Goal: Transaction & Acquisition: Purchase product/service

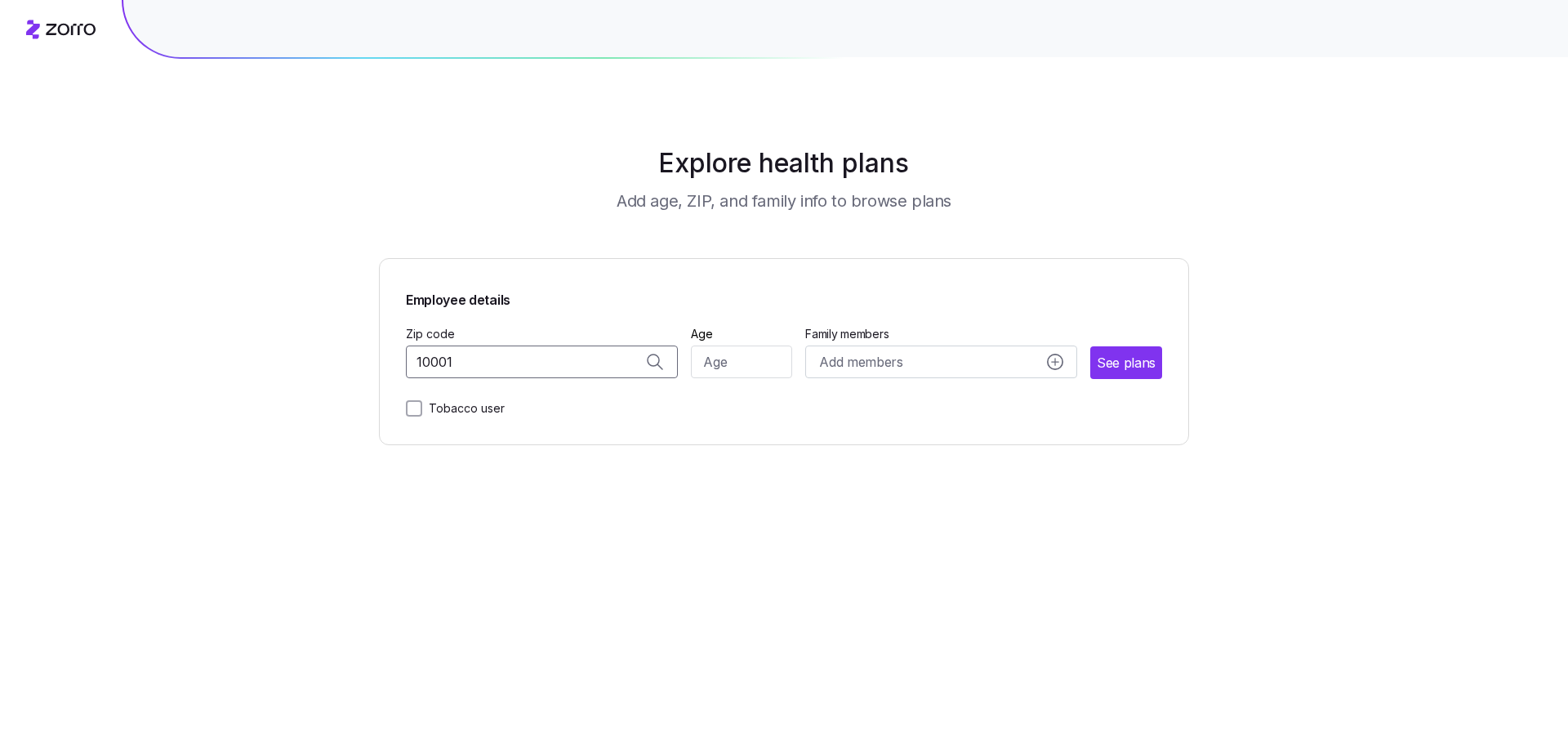
type input "10001"
click at [558, 365] on input "10001" at bounding box center [542, 361] width 272 height 32
click at [554, 408] on span "10001, [US_STATE][GEOGRAPHIC_DATA], [GEOGRAPHIC_DATA]" at bounding box center [539, 405] width 229 height 21
type input "10001, [US_STATE][GEOGRAPHIC_DATA], [GEOGRAPHIC_DATA]"
click at [719, 358] on input "Age" at bounding box center [742, 361] width 102 height 32
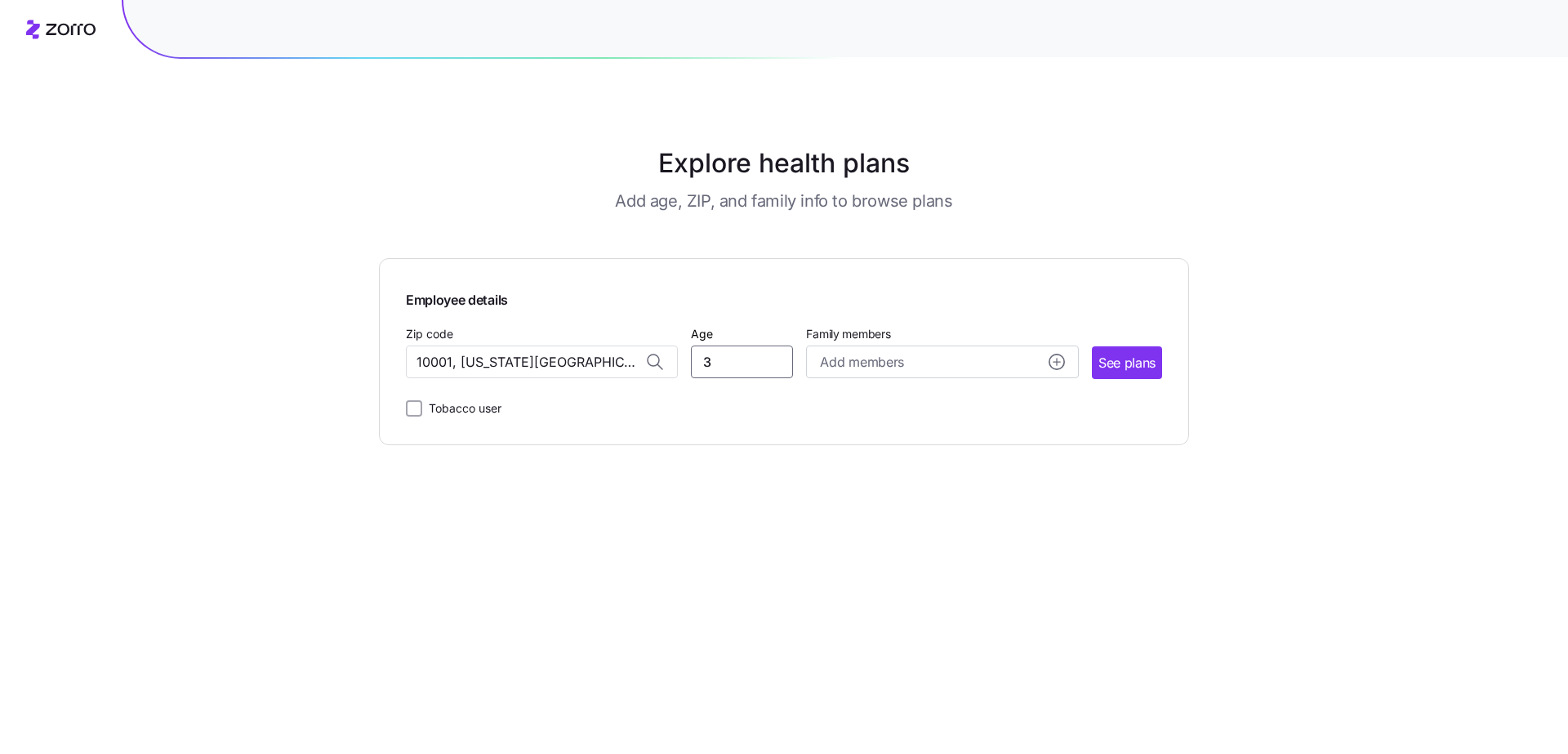
type input "-3"
type input "0"
type input "30"
click at [1152, 372] on span "See plans" at bounding box center [1126, 363] width 57 height 21
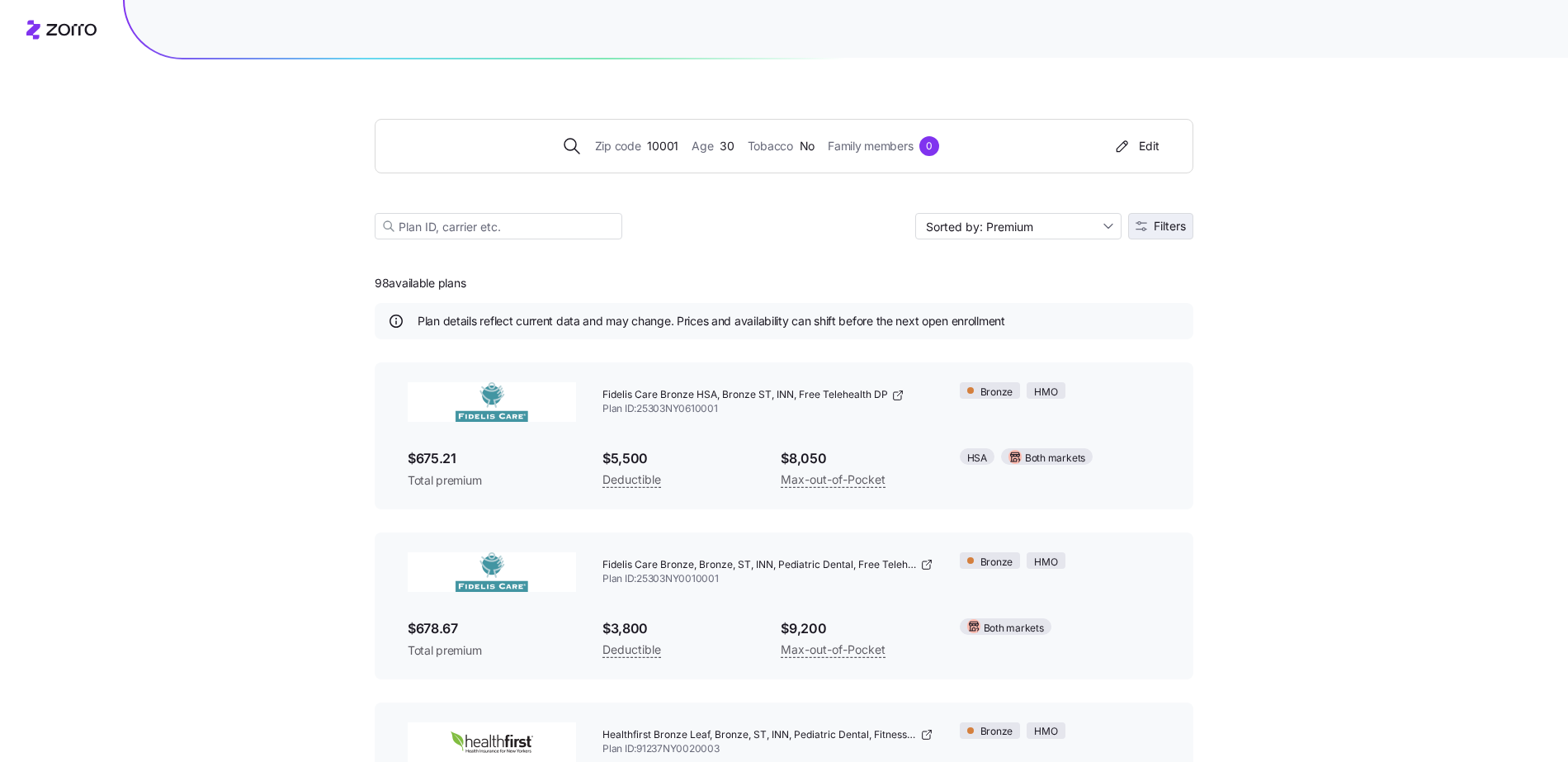
click at [1163, 233] on button "Filters" at bounding box center [1161, 226] width 65 height 27
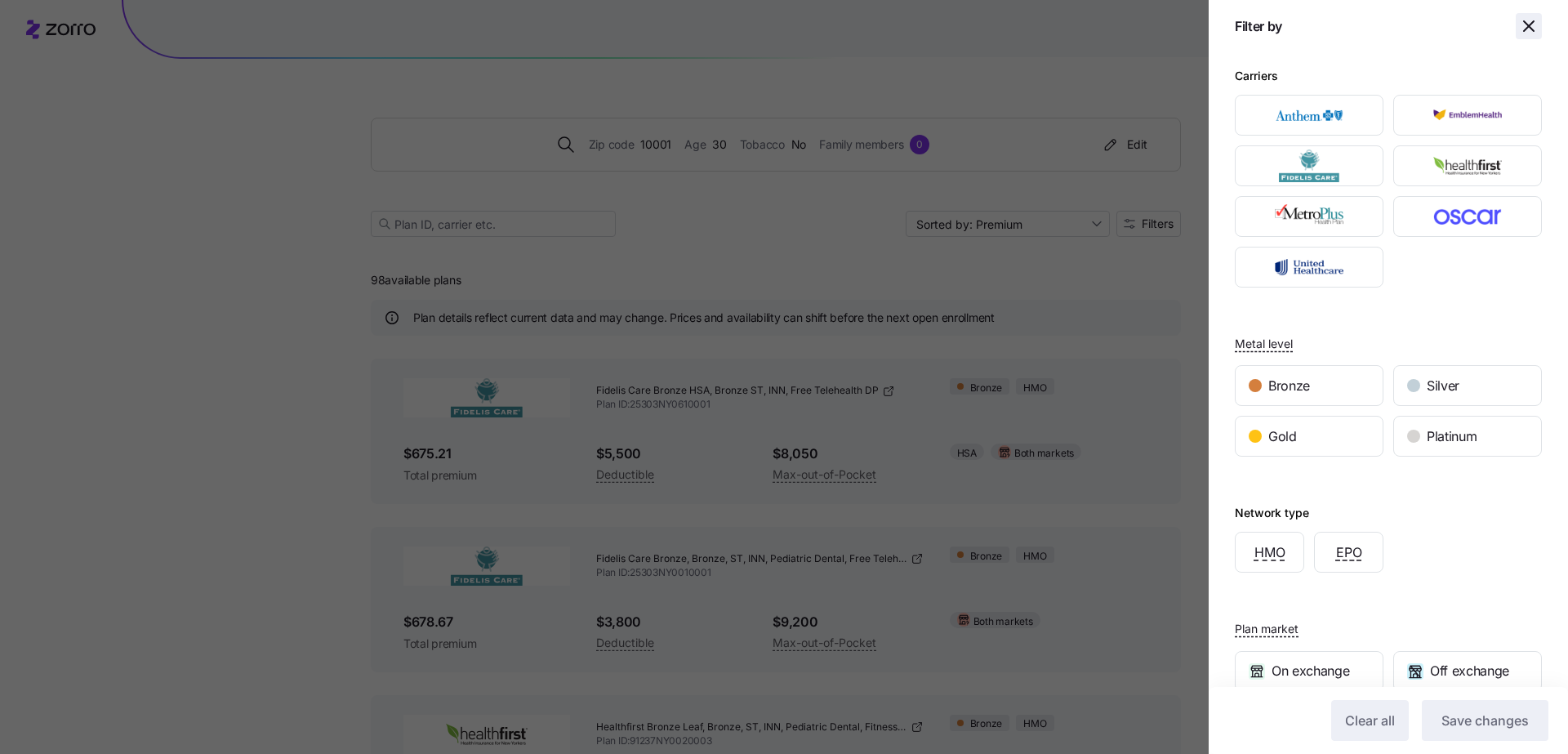
click at [1524, 27] on icon "button" at bounding box center [1529, 27] width 10 height 10
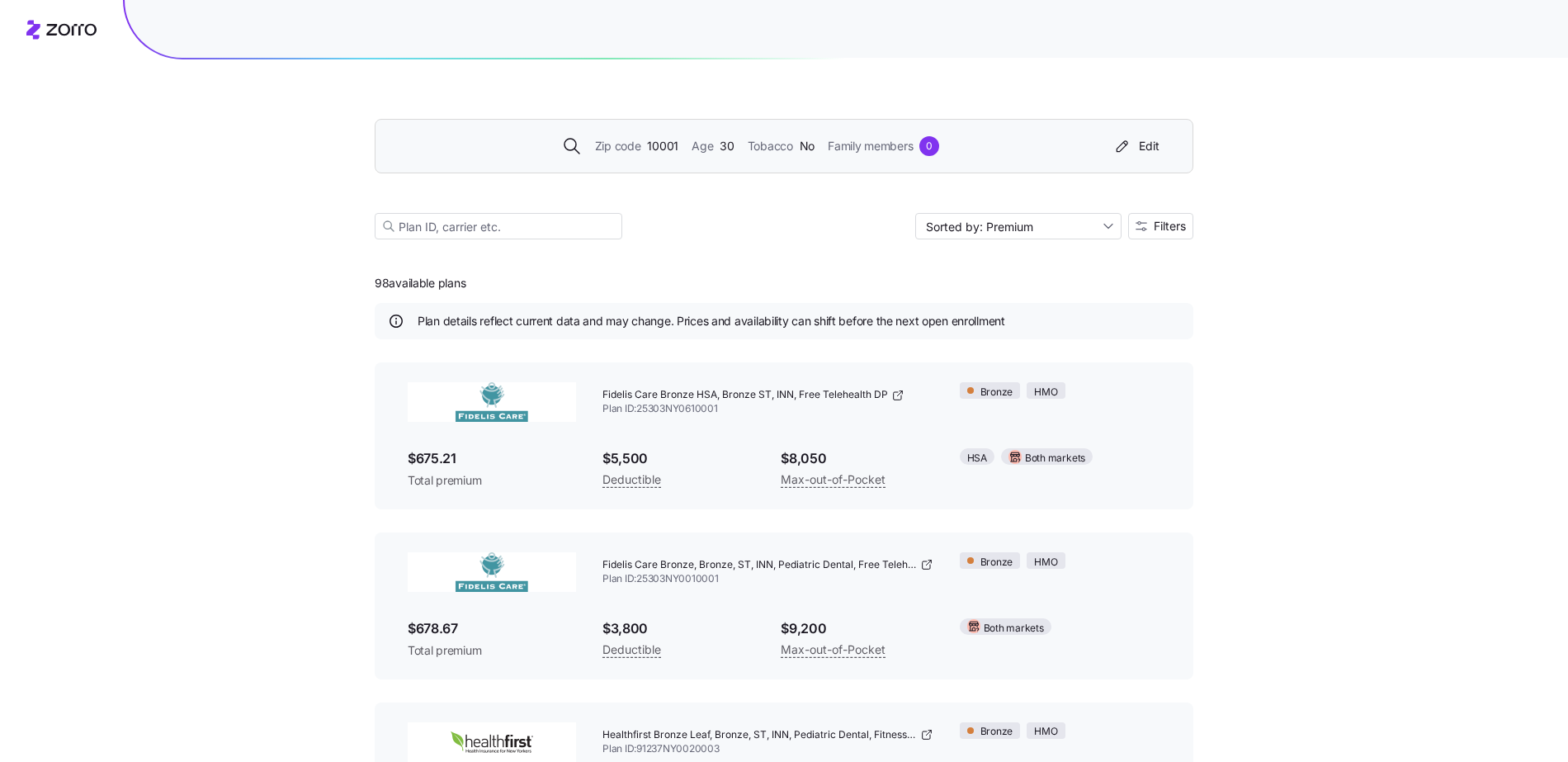
click at [659, 157] on div "Zip code 10001 Age [DEMOGRAPHIC_DATA] Tobacco No Family members 0 Edit" at bounding box center [781, 147] width 771 height 27
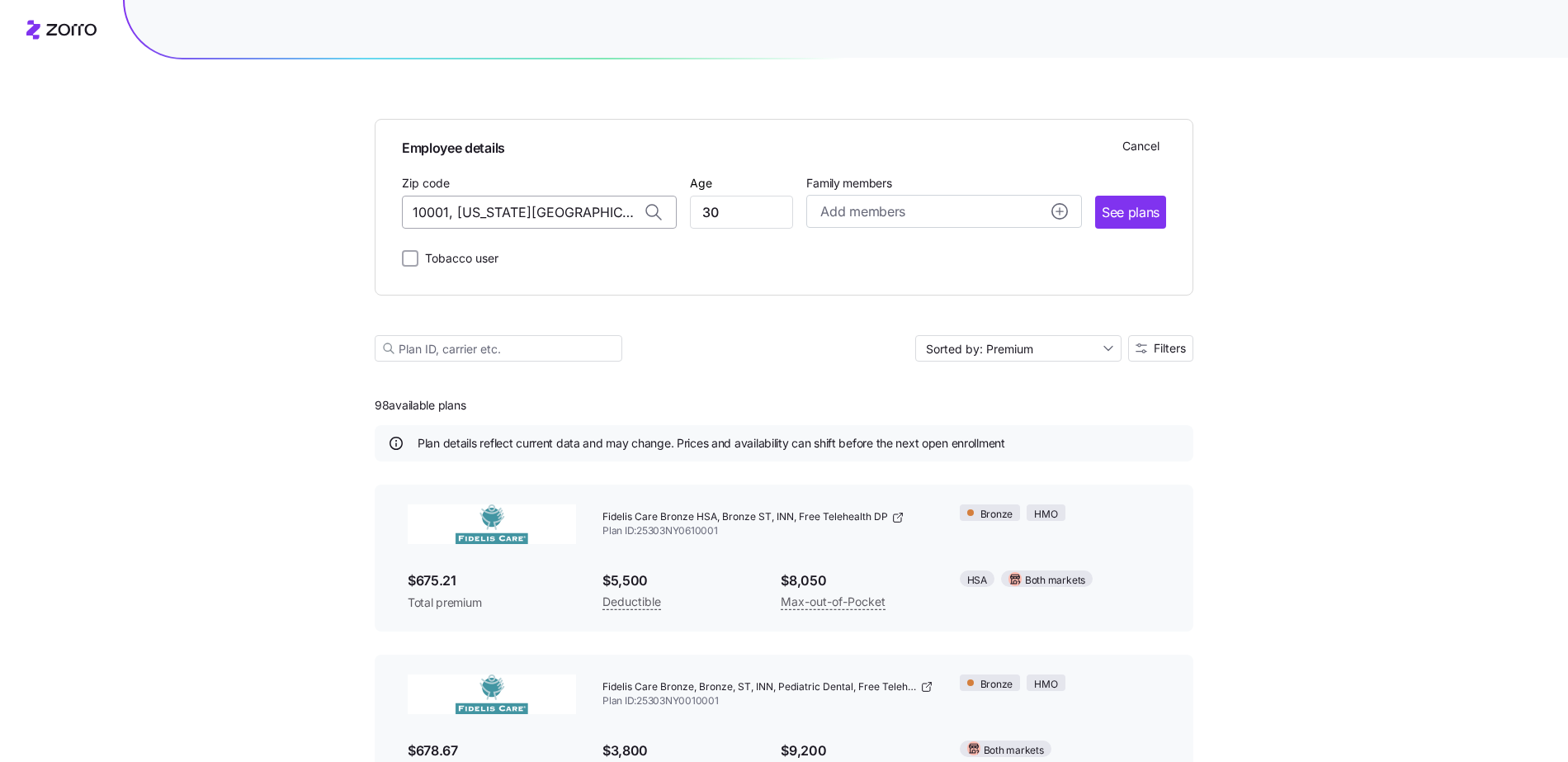
click at [553, 215] on input "10001, [US_STATE][GEOGRAPHIC_DATA], [GEOGRAPHIC_DATA]" at bounding box center [539, 212] width 275 height 33
click at [529, 255] on span "90210, [GEOGRAPHIC_DATA], [GEOGRAPHIC_DATA]" at bounding box center [537, 255] width 231 height 21
type input "90210, [GEOGRAPHIC_DATA], [GEOGRAPHIC_DATA]"
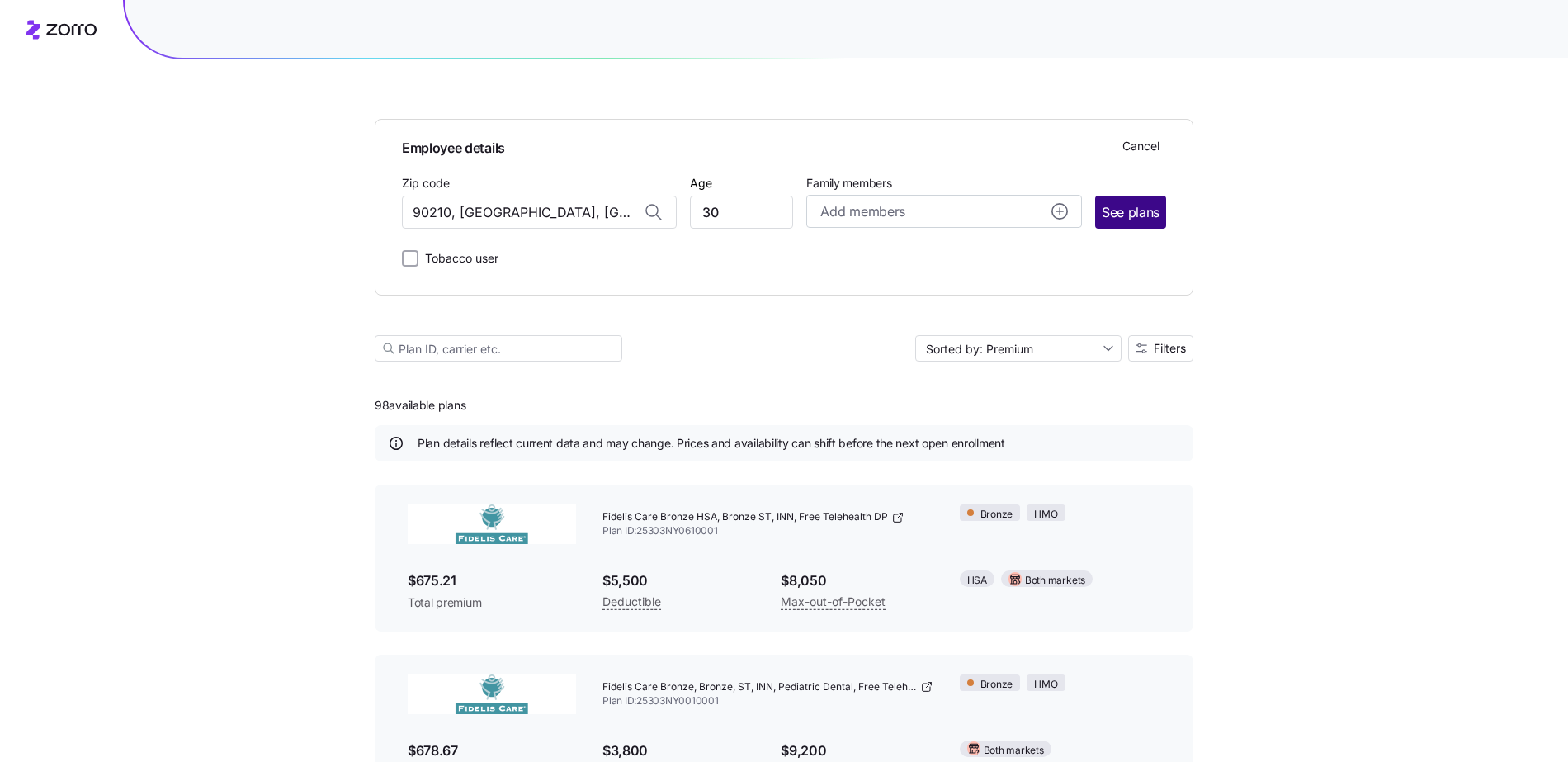
click at [1135, 226] on button "See plans" at bounding box center [1131, 212] width 71 height 33
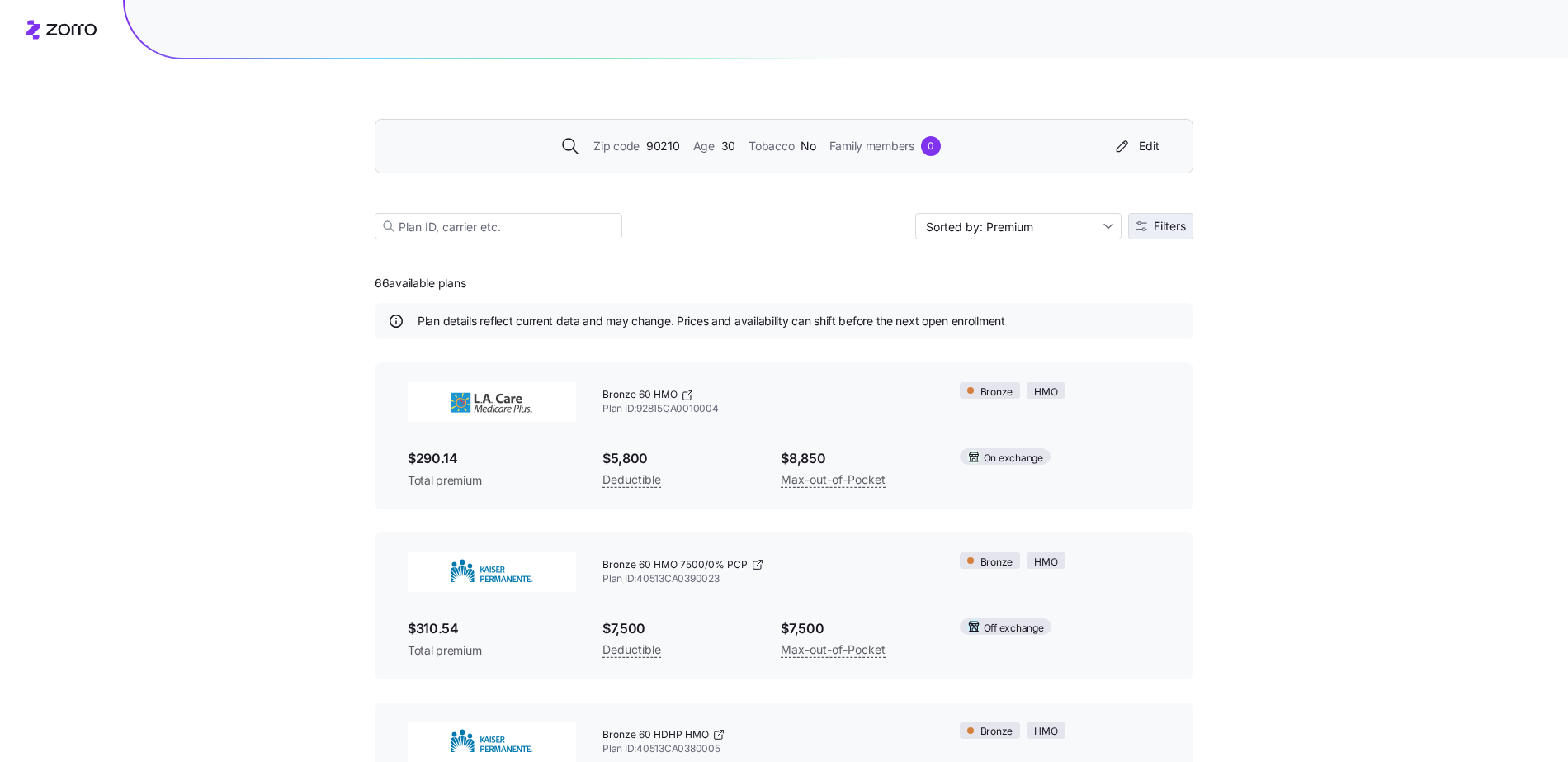
click at [1143, 231] on button "Filters" at bounding box center [1161, 226] width 65 height 27
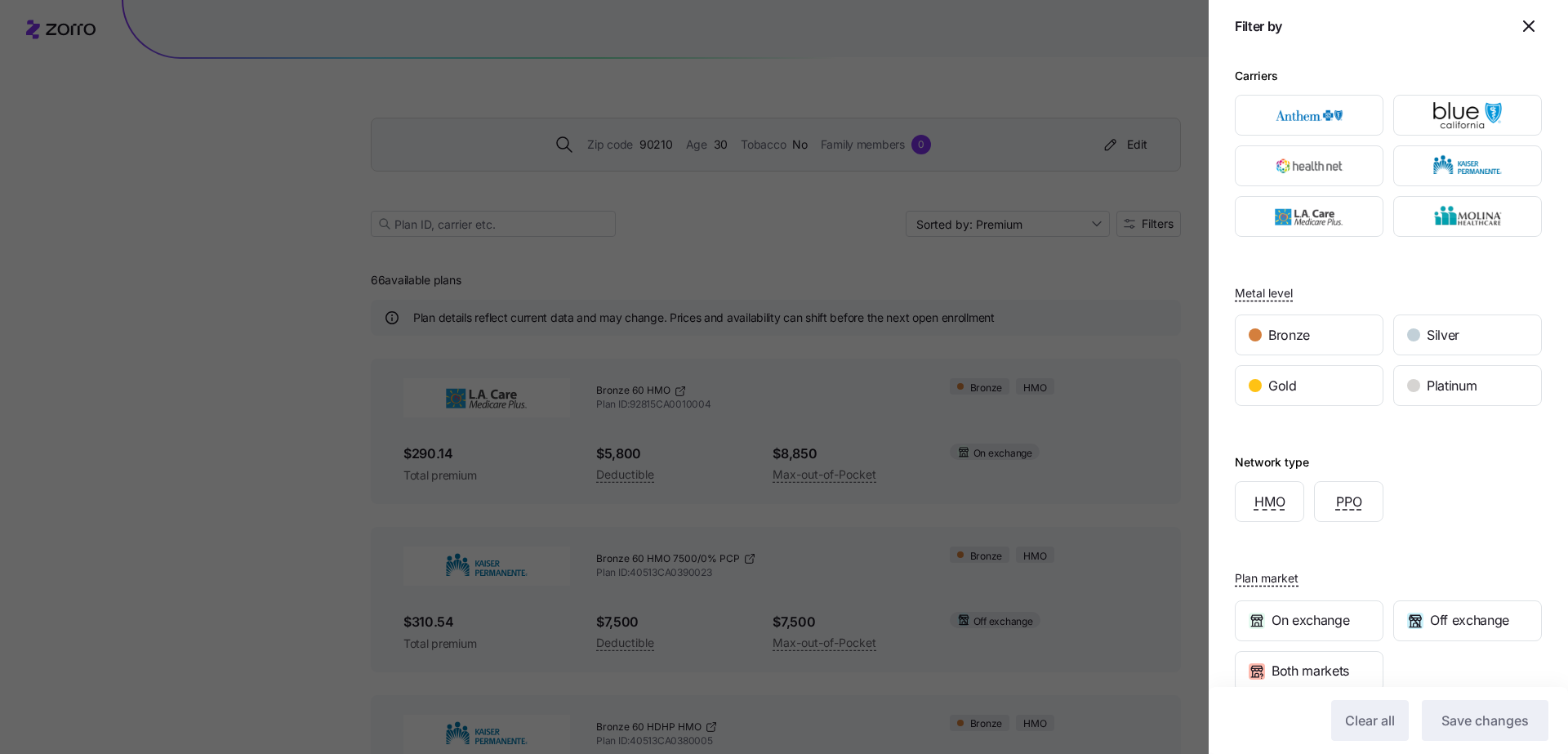
click at [1086, 51] on div at bounding box center [784, 377] width 1568 height 754
